Goal: Download file/media

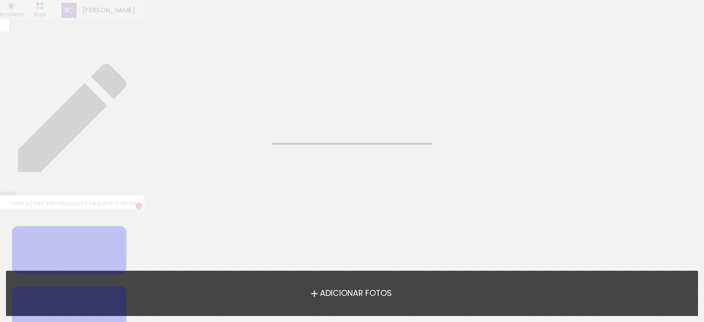
click at [229, 239] on neon-animated-pages "Confirmar Cancelar" at bounding box center [352, 161] width 704 height 322
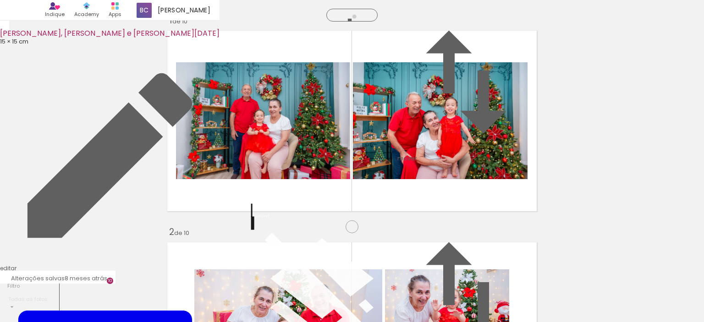
click at [354, 61] on span "Inserir lâmina" at bounding box center [345, 58] width 36 height 6
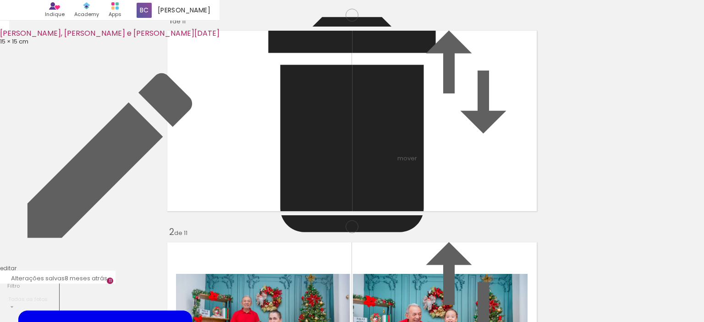
click at [0, 0] on input "file" at bounding box center [0, 0] width 0 height 0
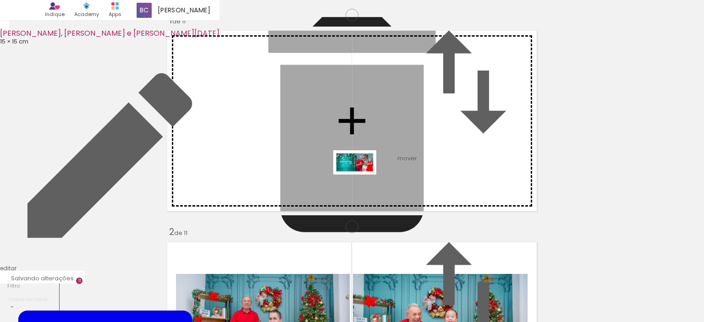
drag, startPoint x: 683, startPoint y: 298, endPoint x: 361, endPoint y: 179, distance: 343.0
click at [361, 179] on quentale-workspace at bounding box center [352, 161] width 704 height 322
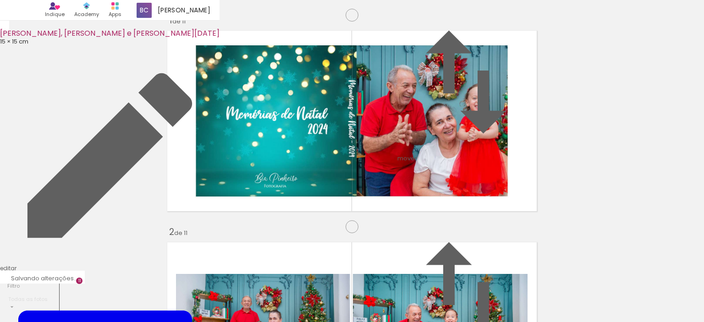
scroll to position [0, 0]
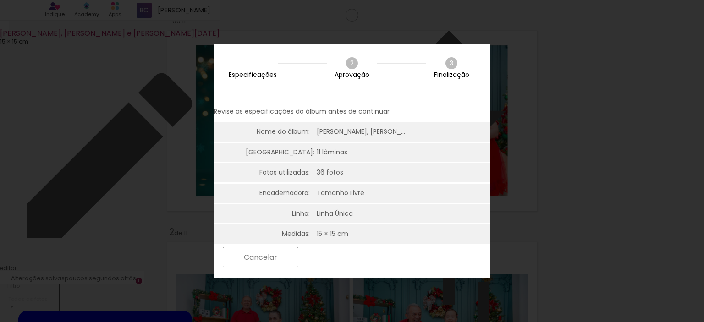
scroll to position [0, 2403]
click at [374, 255] on paper-button "Próximo" at bounding box center [338, 258] width 71 height 20
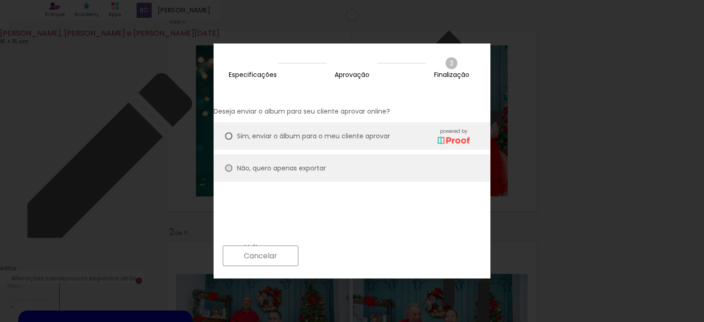
click at [232, 165] on div at bounding box center [228, 168] width 7 height 7
type paper-radio-button "on"
click at [0, 0] on slot "Próximo" at bounding box center [0, 0] width 0 height 0
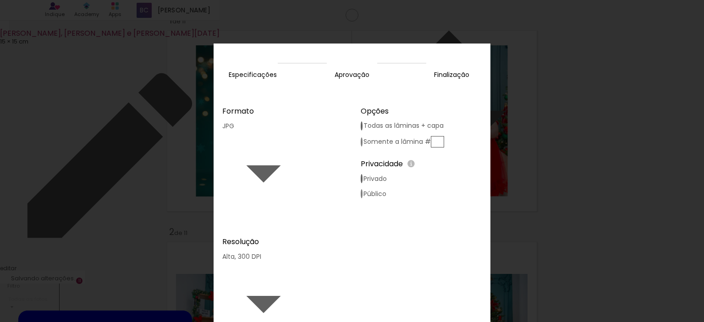
click at [0, 0] on slot "Exportar" at bounding box center [0, 0] width 0 height 0
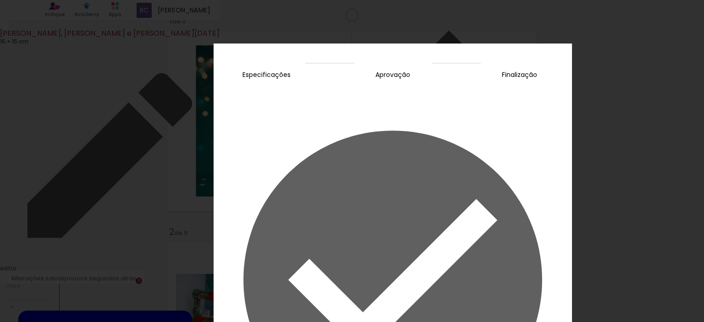
click at [0, 0] on slot "Concluir" at bounding box center [0, 0] width 0 height 0
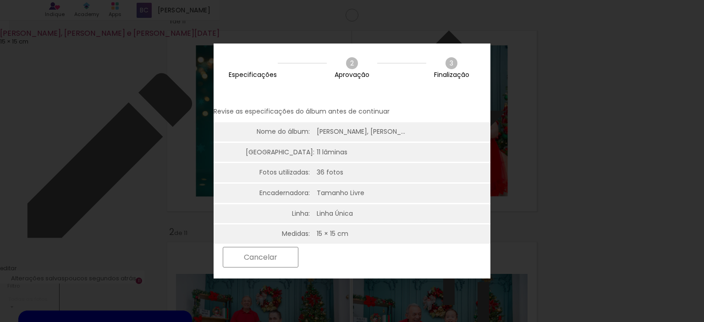
click at [374, 258] on paper-button "Próximo" at bounding box center [338, 258] width 71 height 20
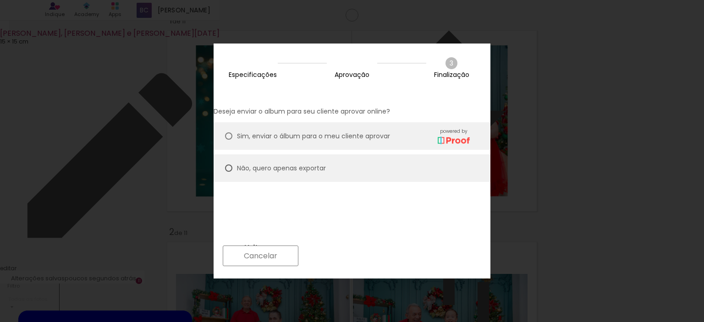
click at [0, 0] on slot "Próximo" at bounding box center [0, 0] width 0 height 0
type input "Alta, 300 DPI"
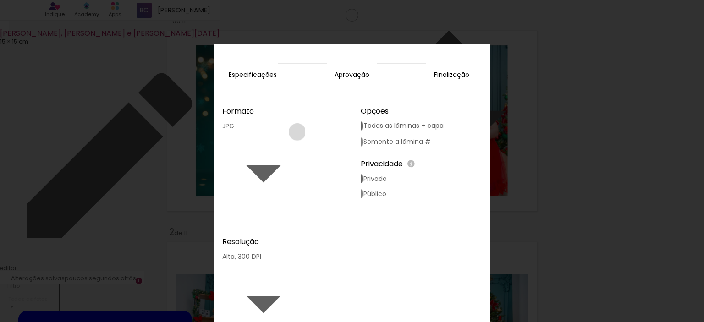
click at [305, 123] on div "JPG" at bounding box center [263, 168] width 83 height 92
click at [283, 116] on paper-item "PDF" at bounding box center [276, 111] width 26 height 9
type input "PDF"
click at [0, 0] on slot "Exportar" at bounding box center [0, 0] width 0 height 0
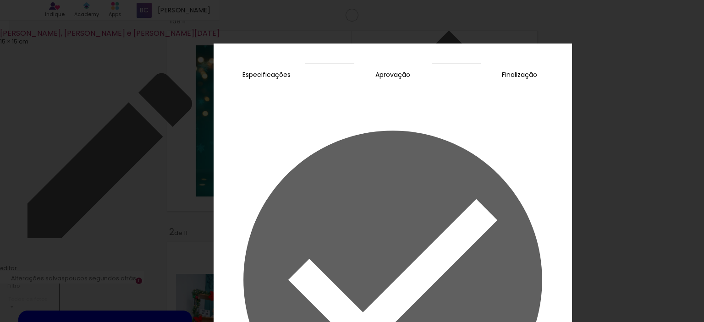
scroll to position [0, 2403]
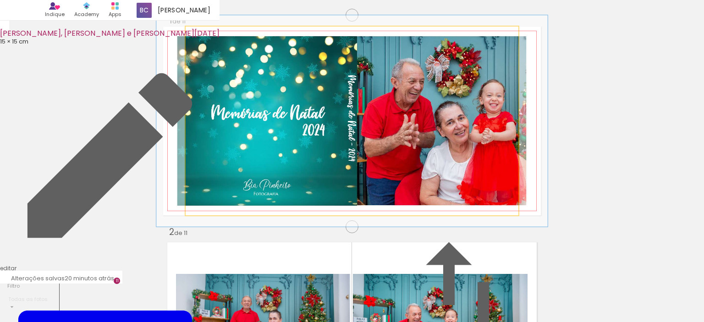
click at [215, 44] on div at bounding box center [211, 36] width 15 height 15
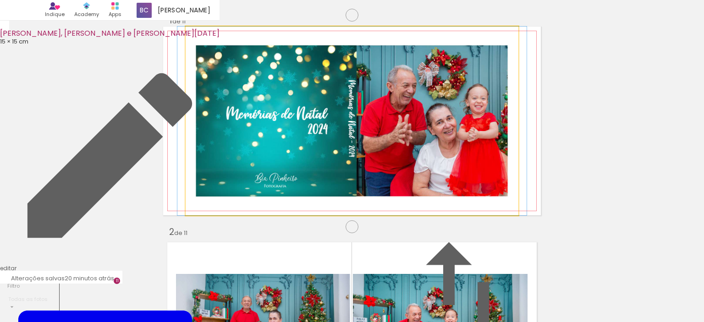
drag, startPoint x: 215, startPoint y: 85, endPoint x: 190, endPoint y: 87, distance: 25.8
type paper-slider "100"
click at [190, 43] on div at bounding box center [220, 36] width 64 height 14
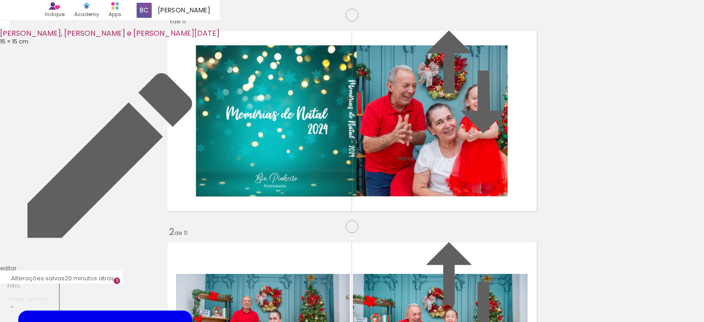
scroll to position [47, 0]
